Goal: Information Seeking & Learning: Learn about a topic

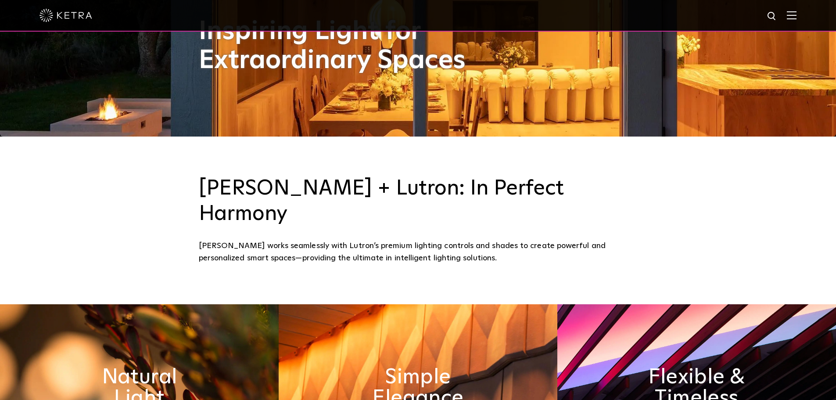
scroll to position [527, 0]
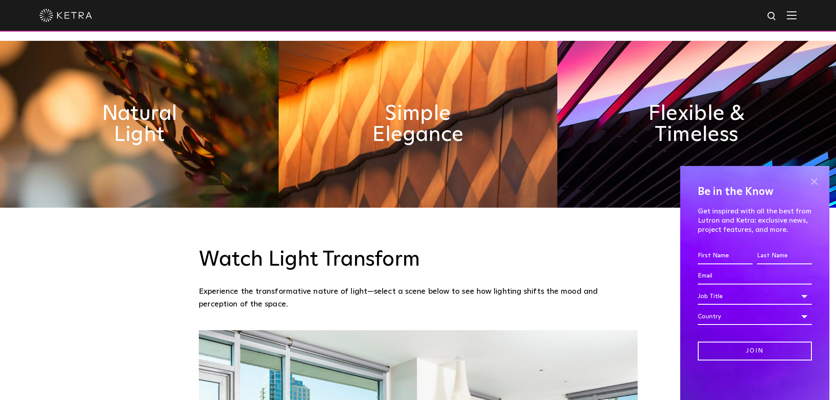
click at [816, 180] on span at bounding box center [814, 181] width 13 height 13
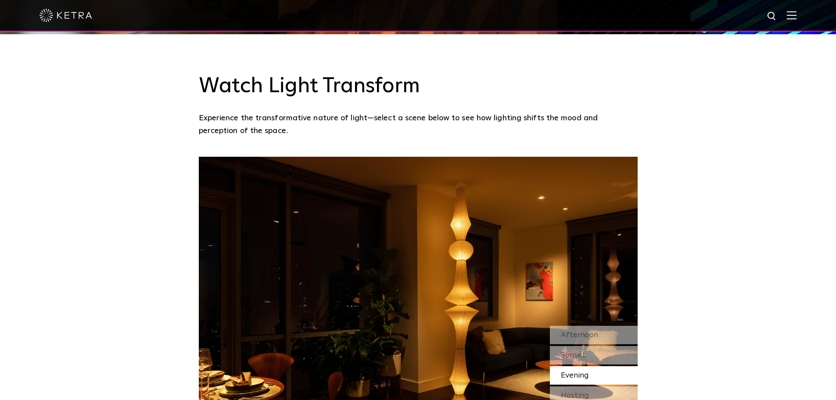
scroll to position [834, 0]
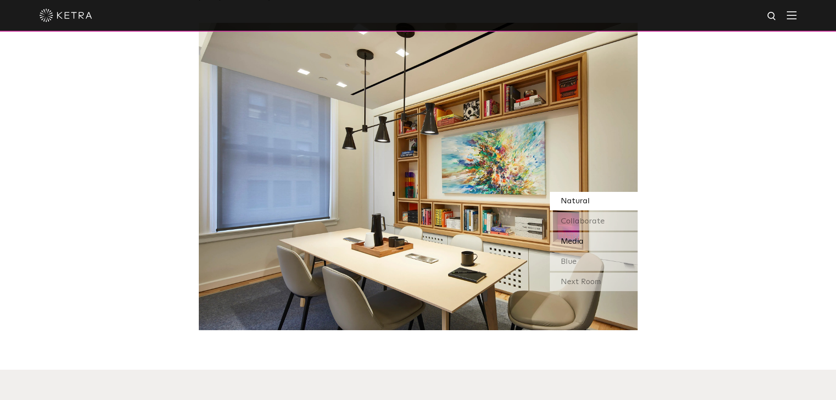
click at [583, 238] on span "Media" at bounding box center [572, 242] width 23 height 8
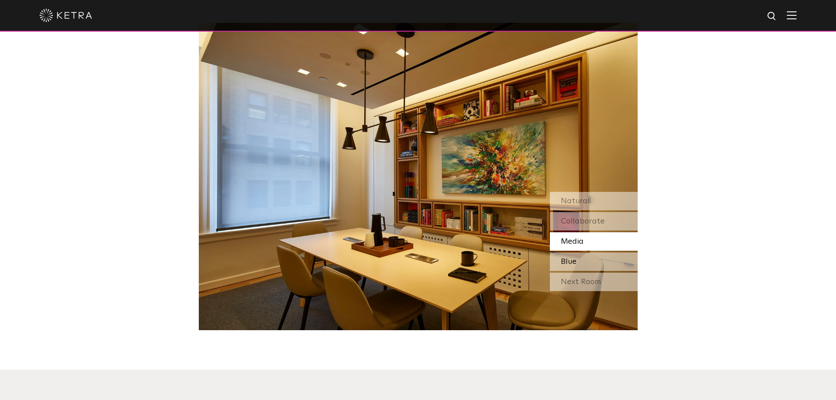
click at [580, 252] on div "Blue" at bounding box center [594, 261] width 88 height 18
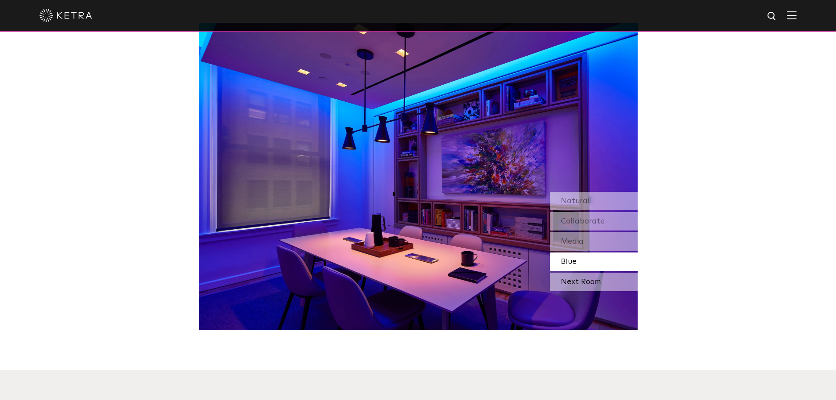
click at [611, 273] on div "Next Room" at bounding box center [594, 282] width 88 height 18
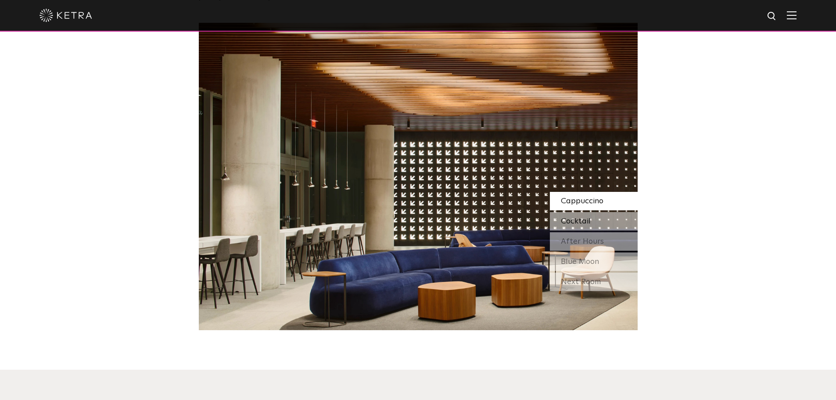
click at [596, 212] on div "Cocktail" at bounding box center [594, 221] width 88 height 18
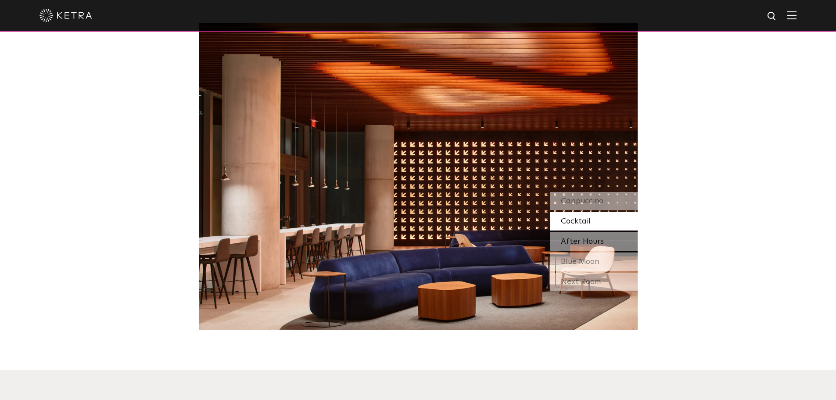
click at [586, 238] on span "After Hours" at bounding box center [582, 242] width 43 height 8
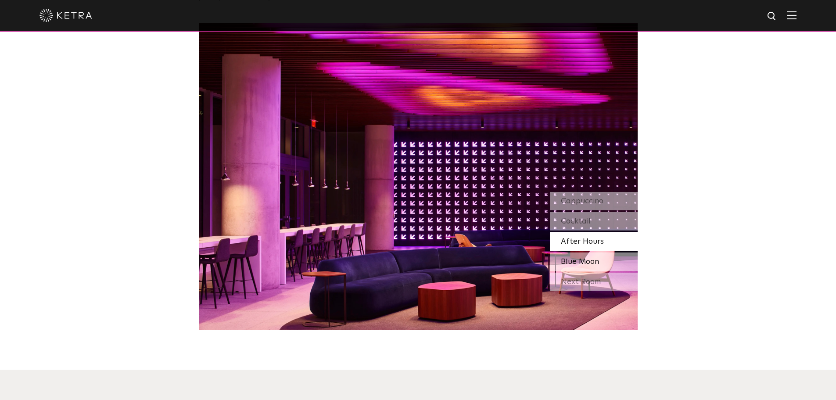
click at [603, 252] on div "Blue Moon" at bounding box center [594, 261] width 88 height 18
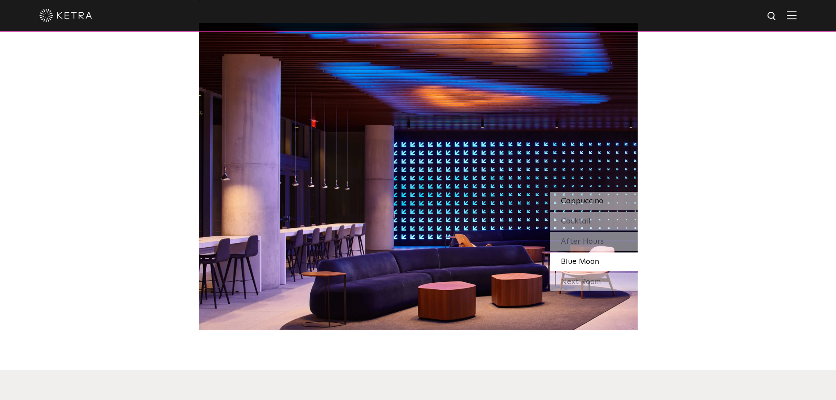
click at [601, 197] on span "Cappuccino" at bounding box center [582, 201] width 43 height 8
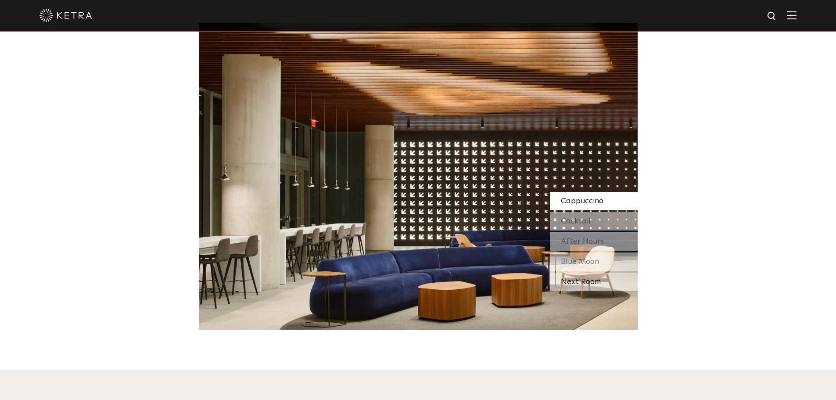
click at [575, 273] on div "Next Room" at bounding box center [594, 282] width 88 height 18
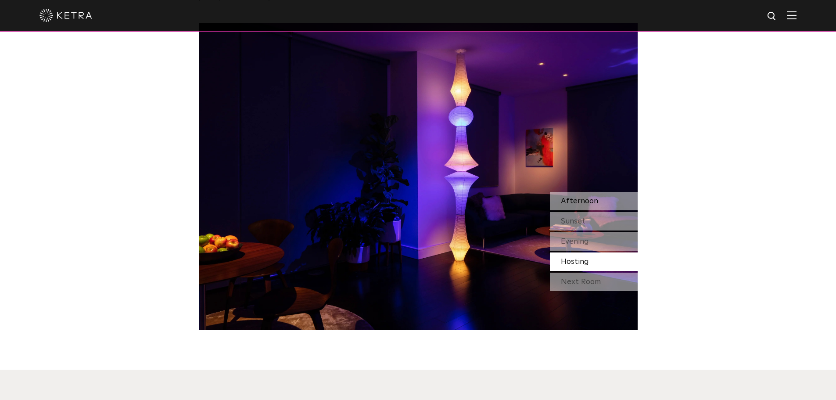
click at [605, 192] on div "Afternoon" at bounding box center [594, 201] width 88 height 18
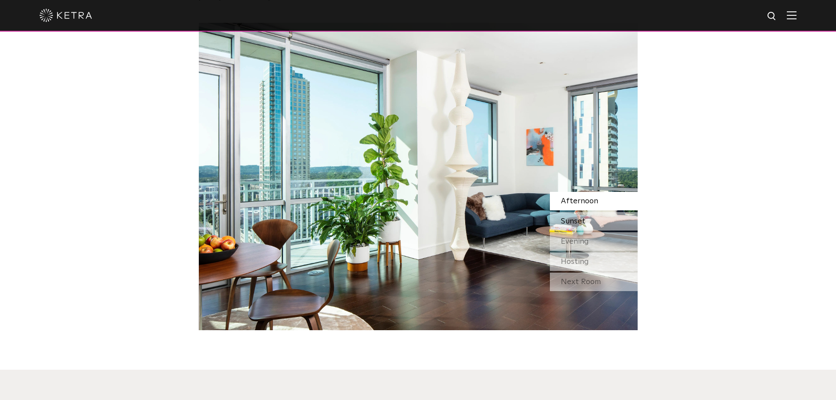
click at [584, 217] on span "Sunset" at bounding box center [573, 221] width 25 height 8
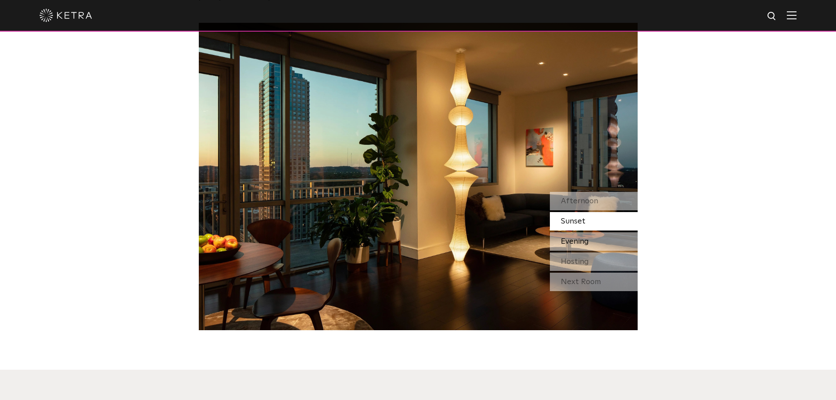
click at [578, 238] on span "Evening" at bounding box center [575, 242] width 28 height 8
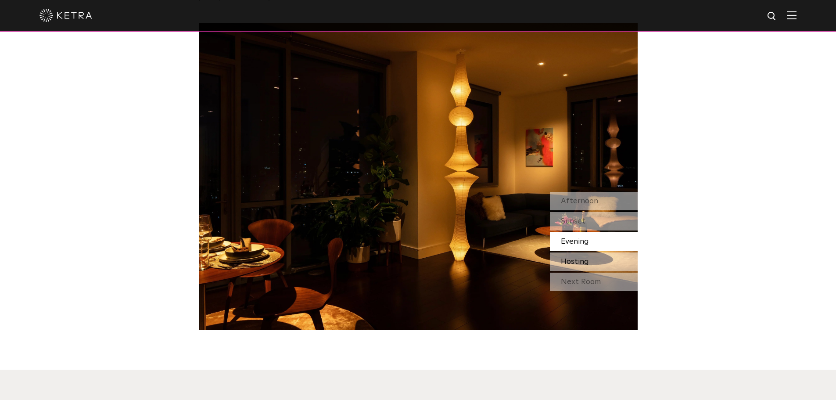
click at [587, 258] on span "Hosting" at bounding box center [575, 262] width 28 height 8
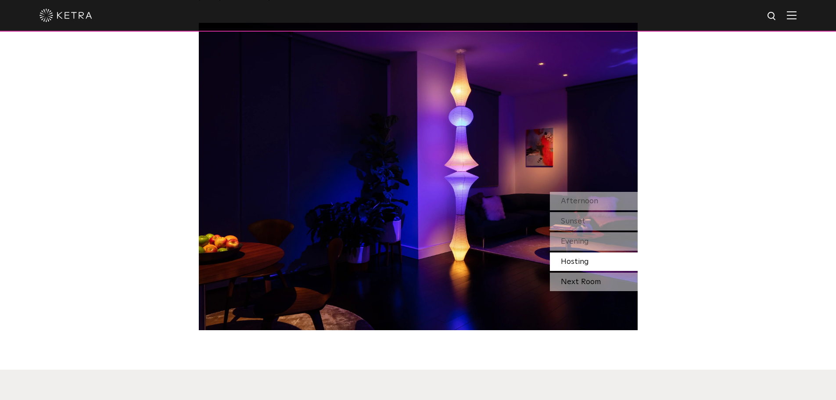
click at [603, 273] on div "Next Room" at bounding box center [594, 282] width 88 height 18
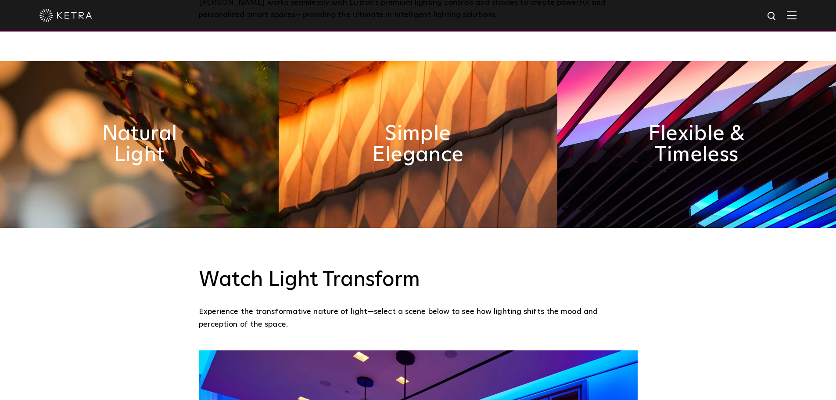
scroll to position [395, 0]
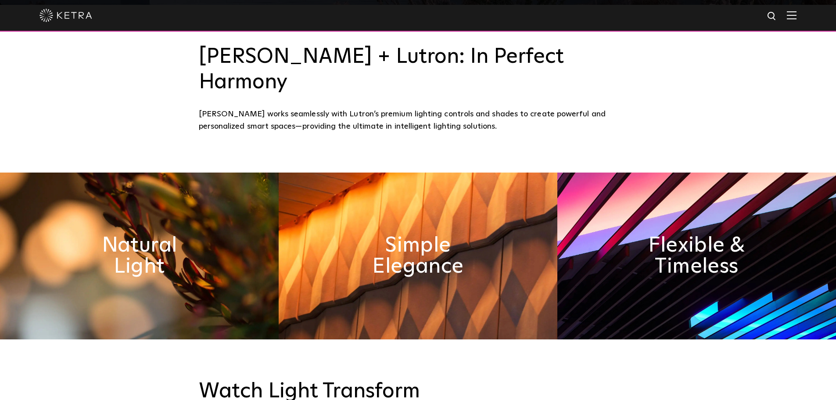
click at [797, 12] on img at bounding box center [792, 15] width 10 height 8
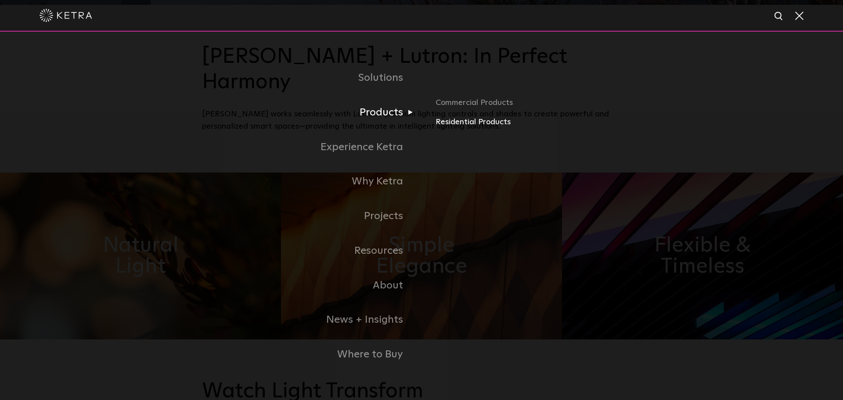
click at [468, 128] on link "Residential Products" at bounding box center [538, 122] width 205 height 13
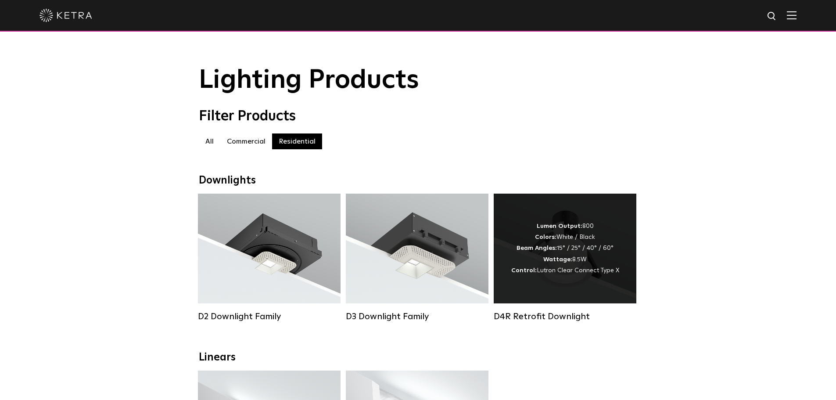
click at [550, 251] on strong "Beam Angles:" at bounding box center [537, 248] width 40 height 6
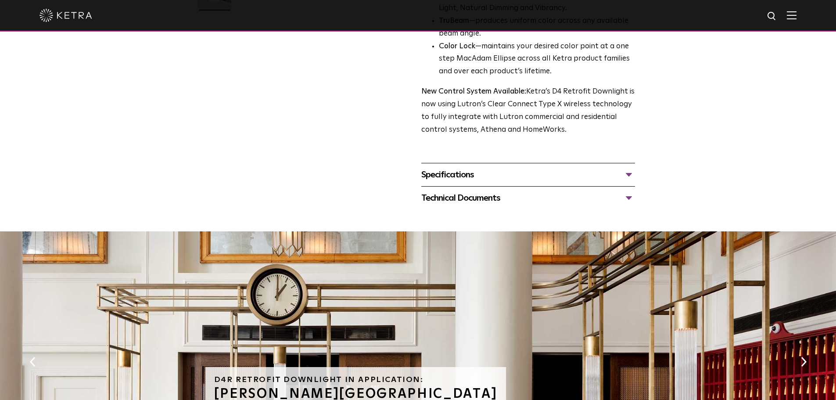
scroll to position [307, 0]
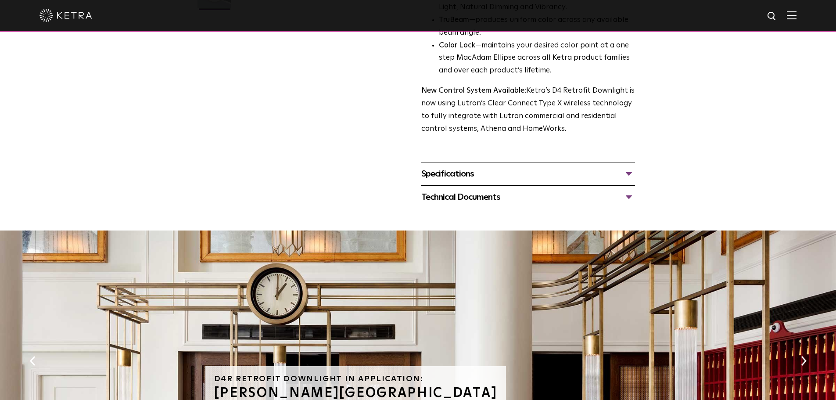
click at [455, 177] on div "Specifications" at bounding box center [529, 174] width 214 height 14
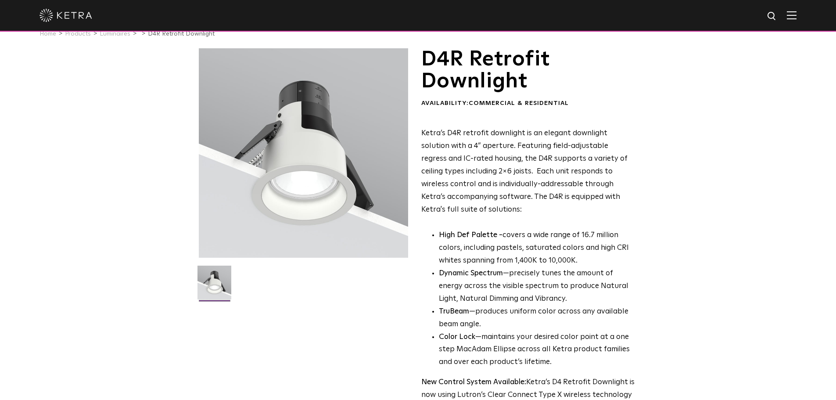
scroll to position [0, 0]
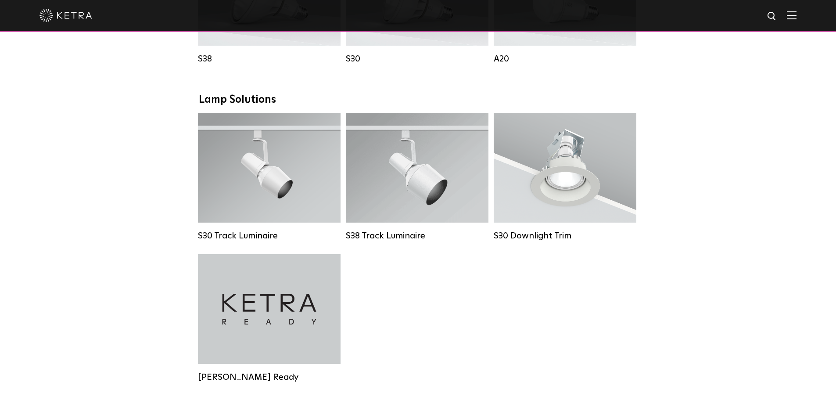
scroll to position [659, 0]
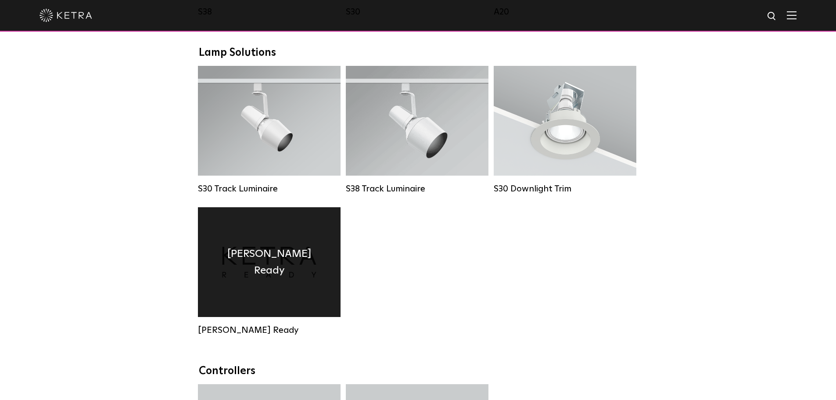
click at [274, 293] on div "Ketra Ready" at bounding box center [269, 262] width 143 height 110
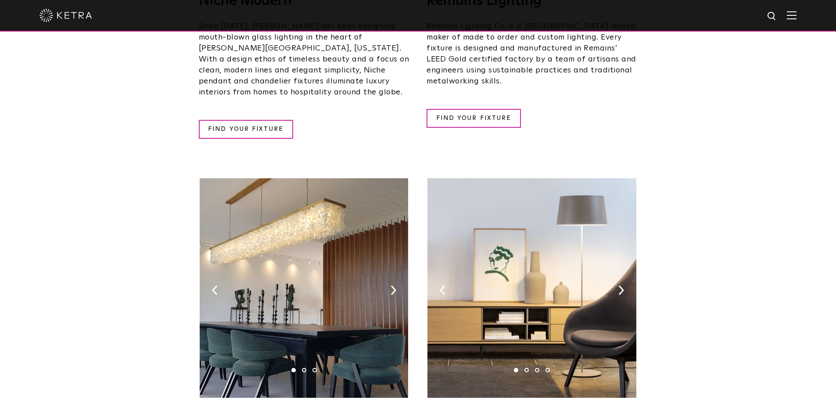
scroll to position [1361, 0]
